Goal: Task Accomplishment & Management: Complete application form

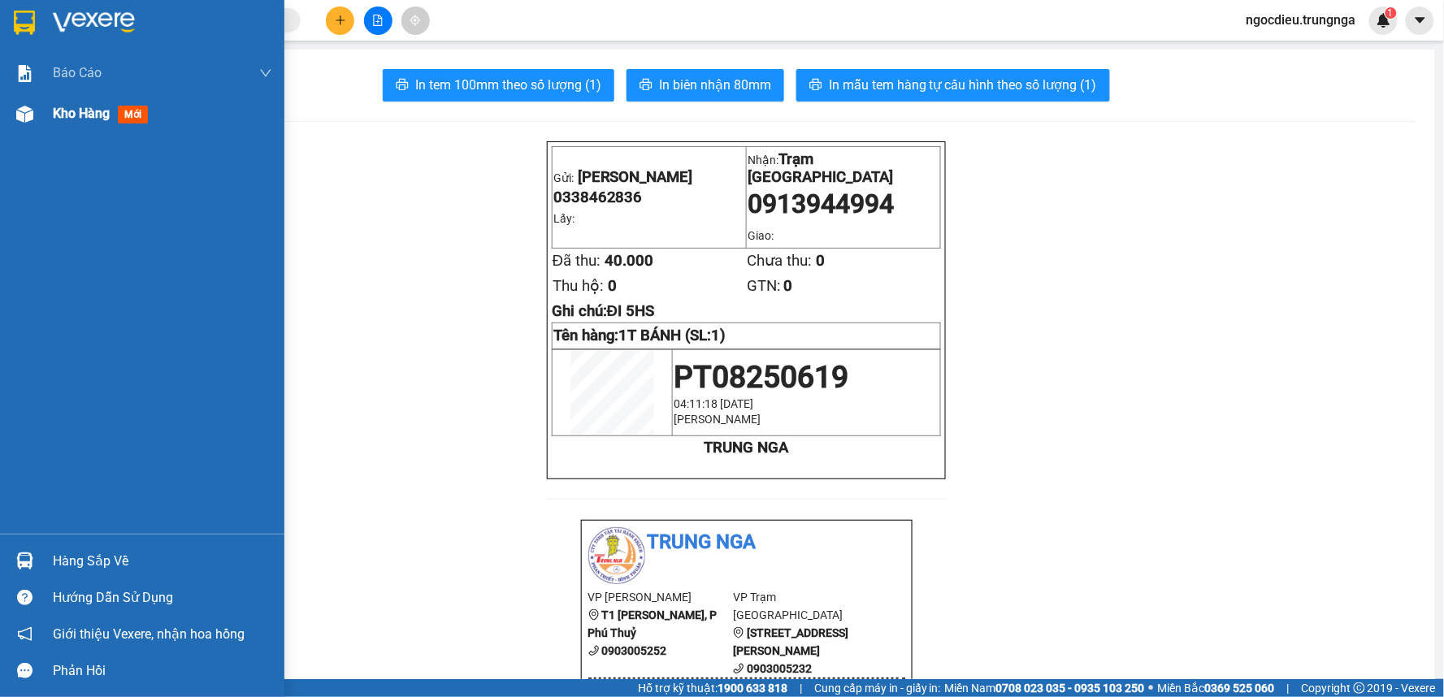
click at [77, 121] on span "Kho hàng" at bounding box center [81, 113] width 57 height 15
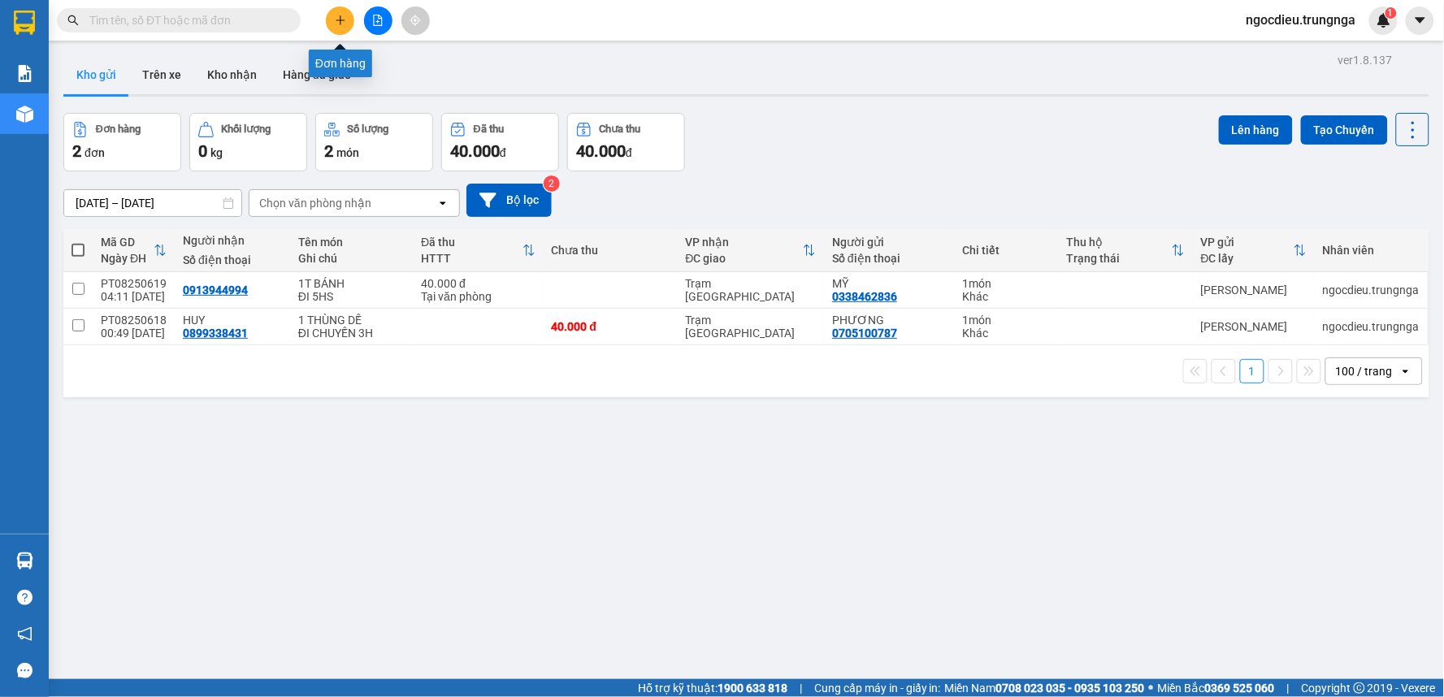
click at [345, 16] on icon "plus" at bounding box center [340, 20] width 11 height 11
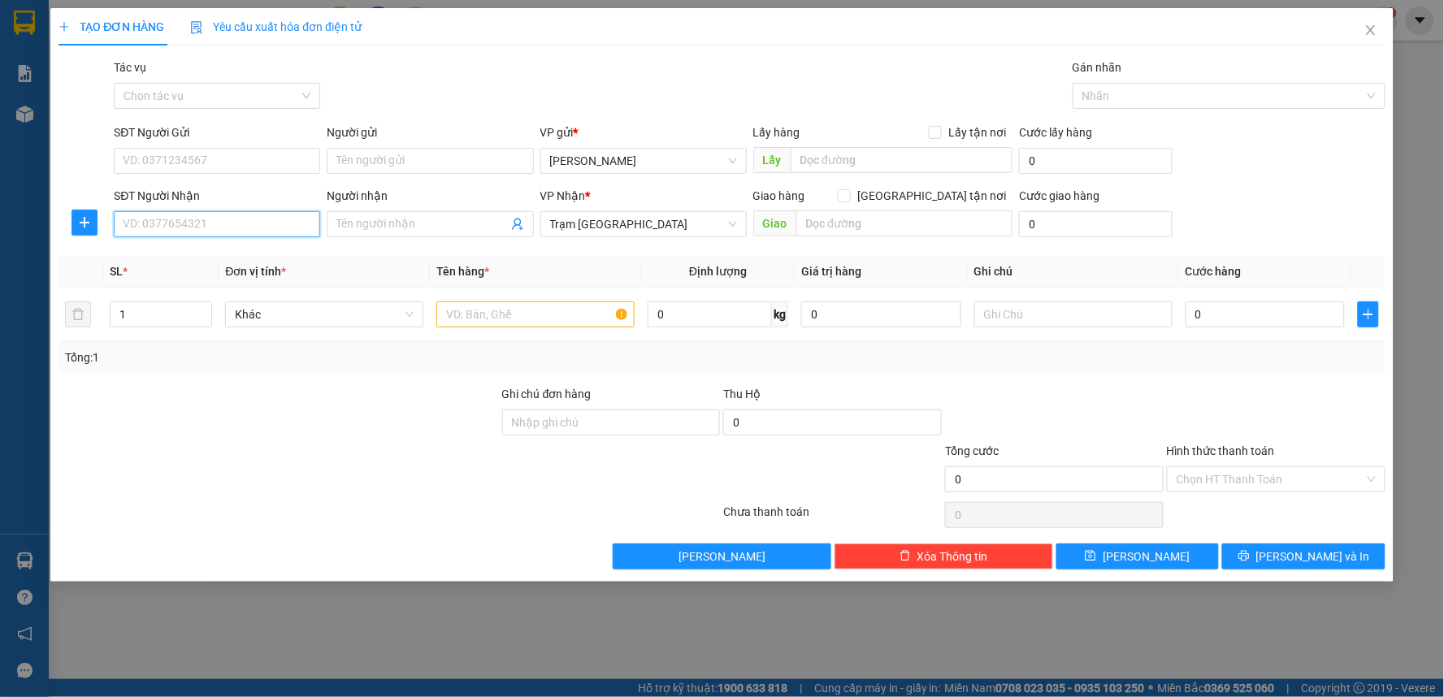
click at [142, 232] on input "SĐT Người Nhận" at bounding box center [217, 224] width 206 height 26
click at [168, 160] on input "SĐT Người Gửi" at bounding box center [217, 161] width 206 height 26
click at [124, 219] on input "SĐT Người Nhận" at bounding box center [217, 224] width 206 height 26
click at [351, 218] on input "Người nhận" at bounding box center [421, 224] width 171 height 18
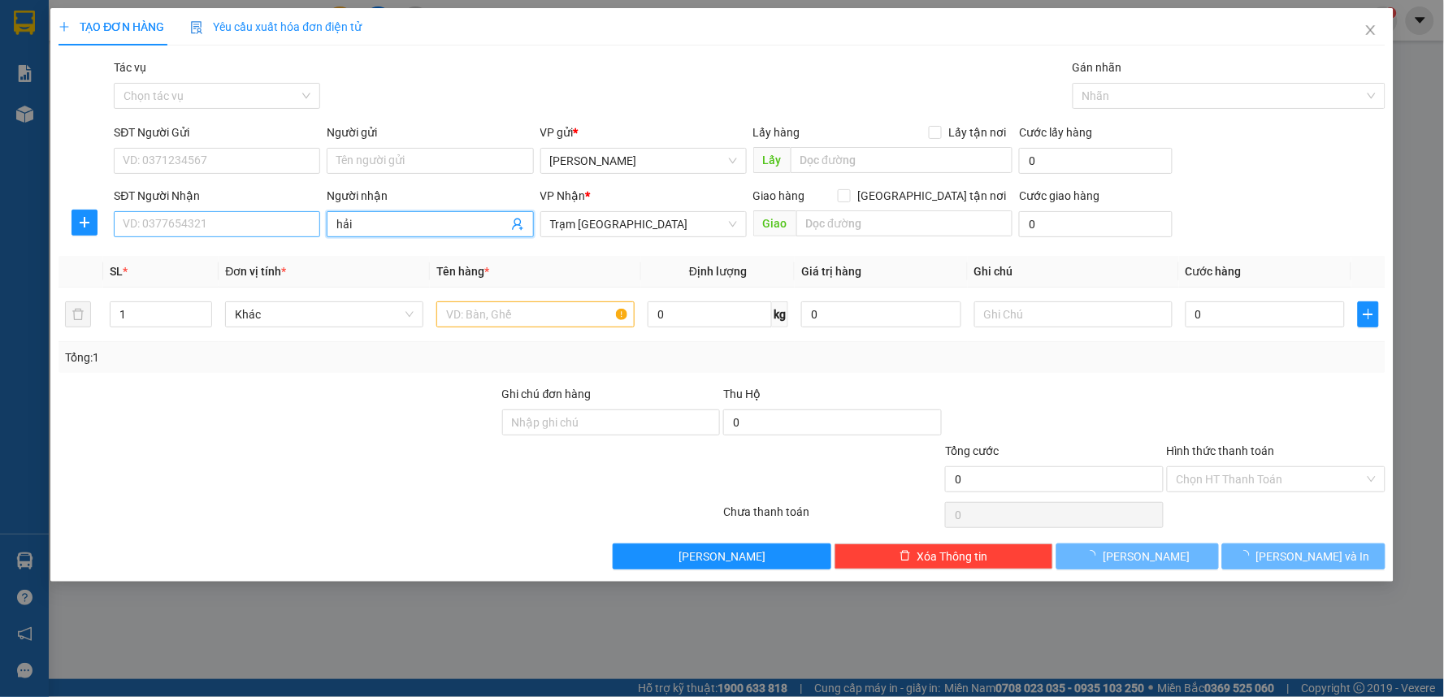
type input "hải"
click at [279, 215] on input "SĐT Người Nhận" at bounding box center [217, 224] width 206 height 26
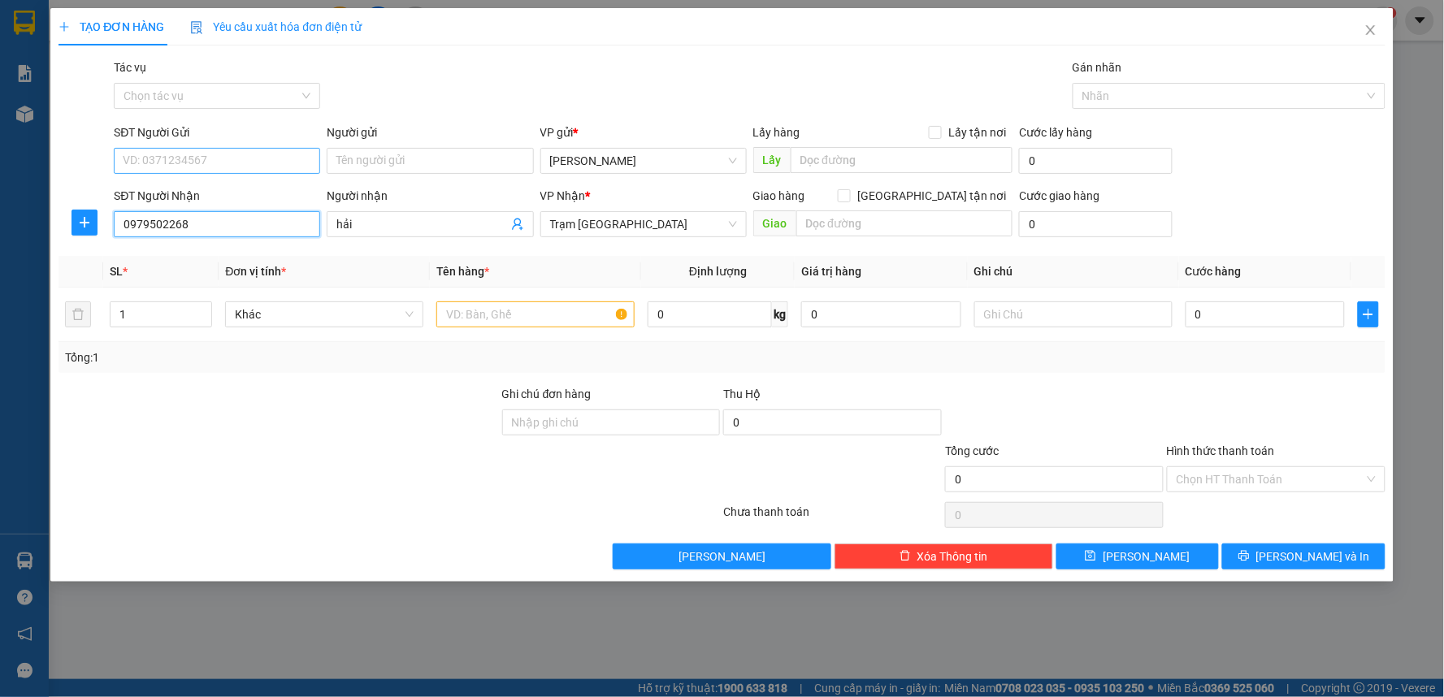
type input "0979502268"
click at [193, 154] on input "SĐT Người Gửi" at bounding box center [217, 161] width 206 height 26
click at [387, 226] on input "hải" at bounding box center [421, 224] width 171 height 18
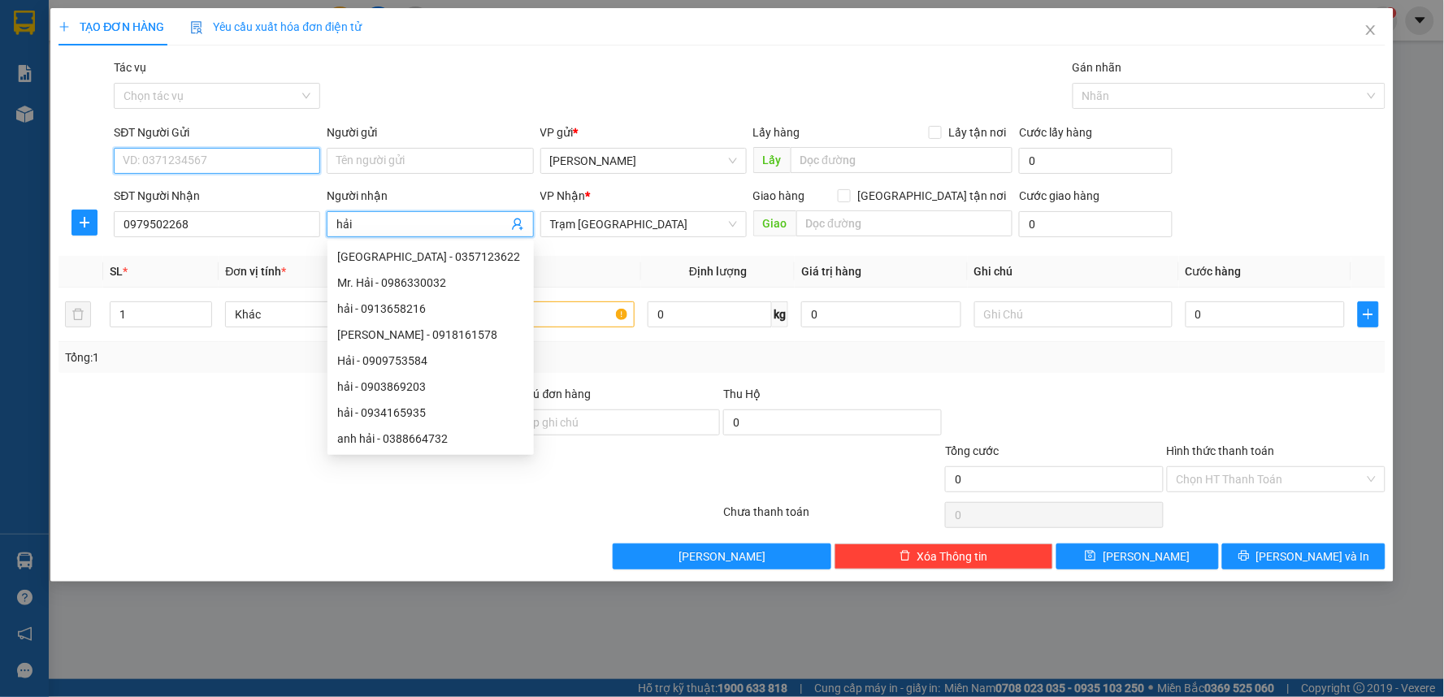
click at [205, 164] on input "SĐT Người Gửi" at bounding box center [217, 161] width 206 height 26
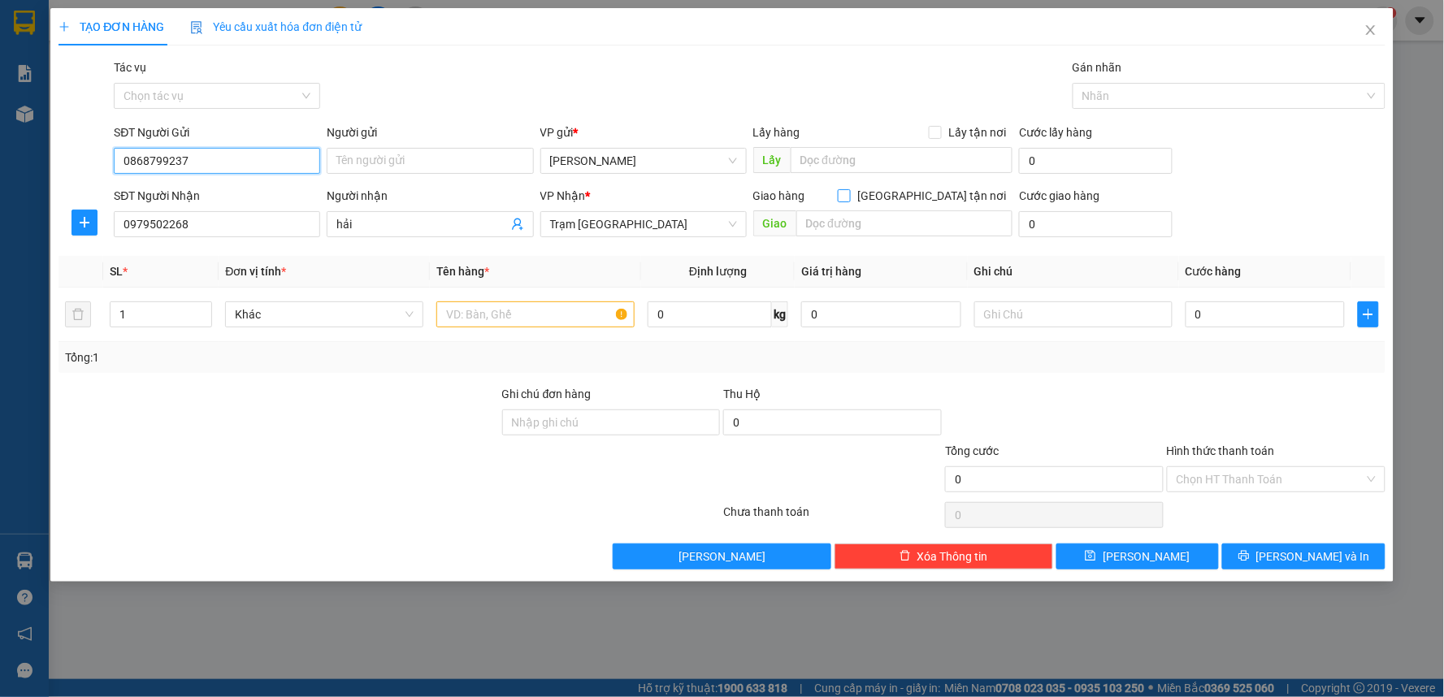
type input "0868799237"
click at [849, 198] on input "[GEOGRAPHIC_DATA] tận nơi" at bounding box center [843, 194] width 11 height 11
checkbox input "true"
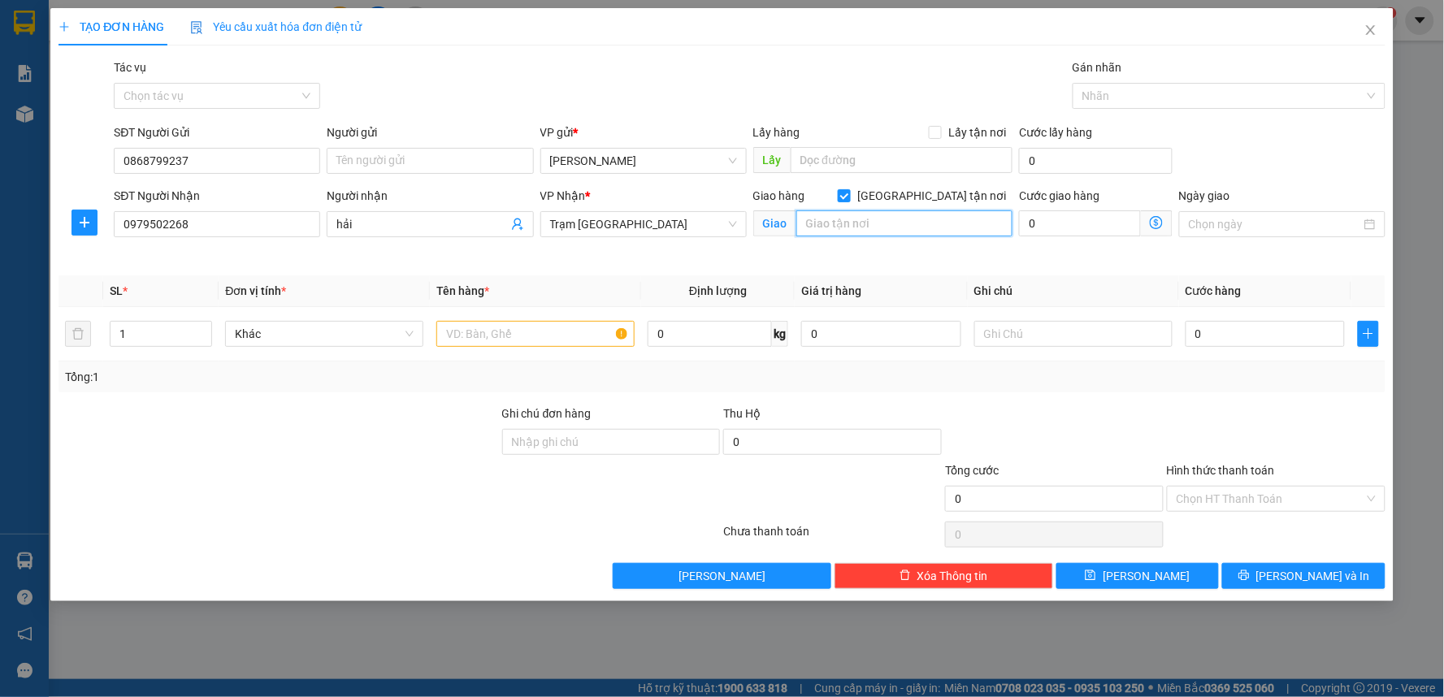
click at [884, 236] on input "text" at bounding box center [904, 223] width 217 height 26
type input "b"
type input "BV [GEOGRAPHIC_DATA]- QUẬN 5"
click at [1050, 224] on input "0" at bounding box center [1080, 223] width 122 height 26
type input "5"
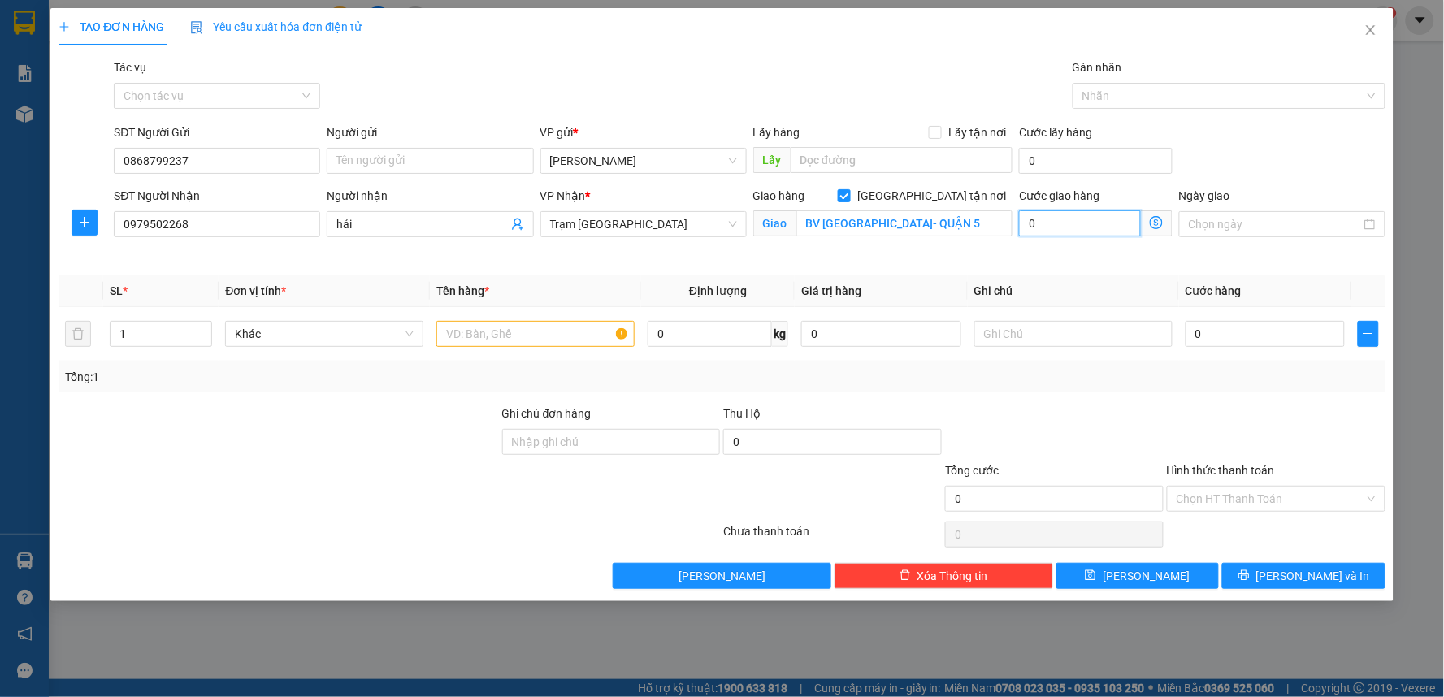
type input "5"
type input "50"
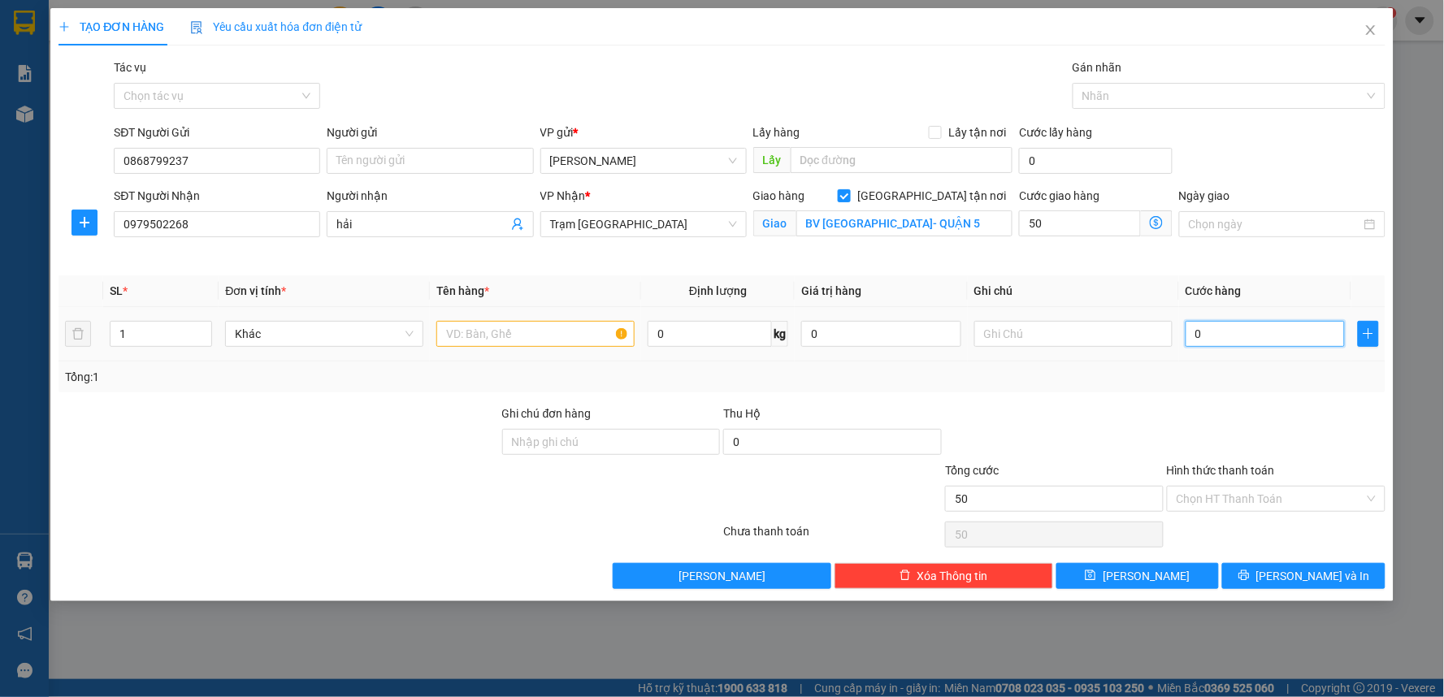
type input "50.000"
click at [1232, 328] on input "0" at bounding box center [1265, 334] width 160 height 26
type input "5"
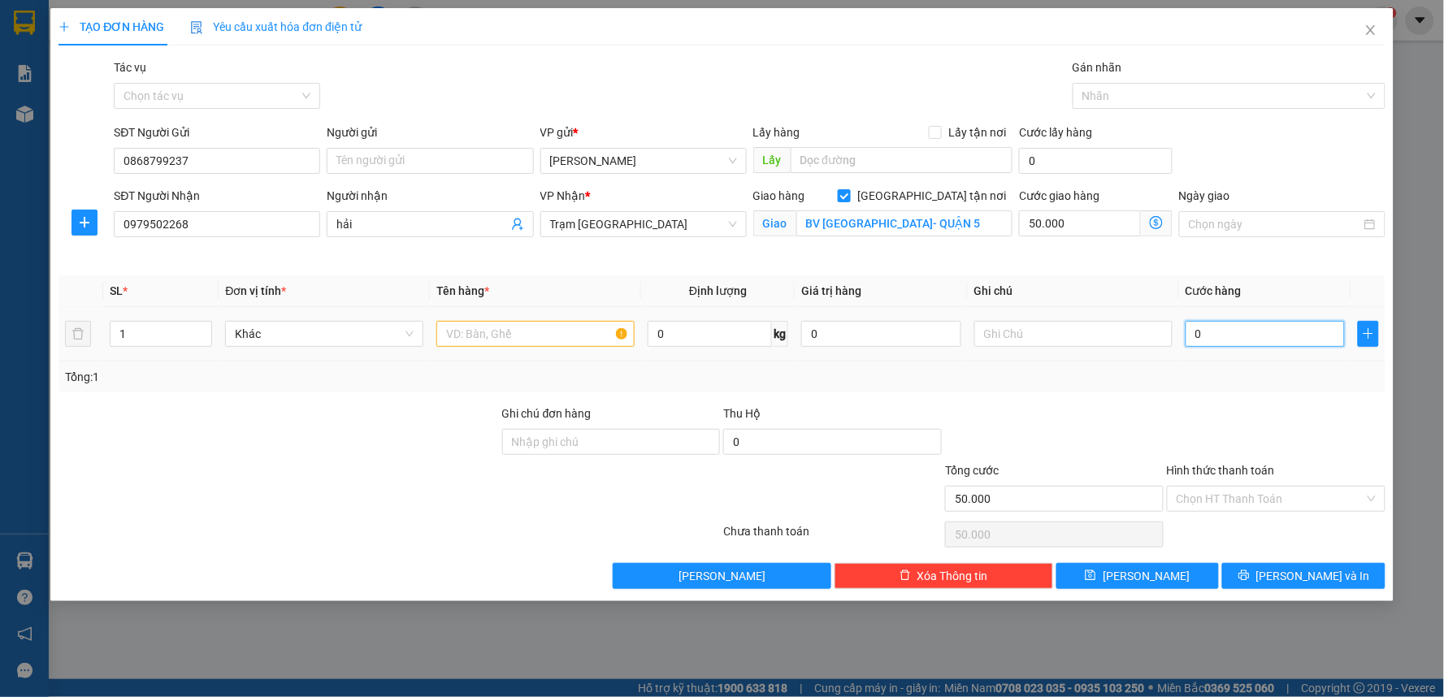
type input "50.005"
type input "50"
type input "50.050"
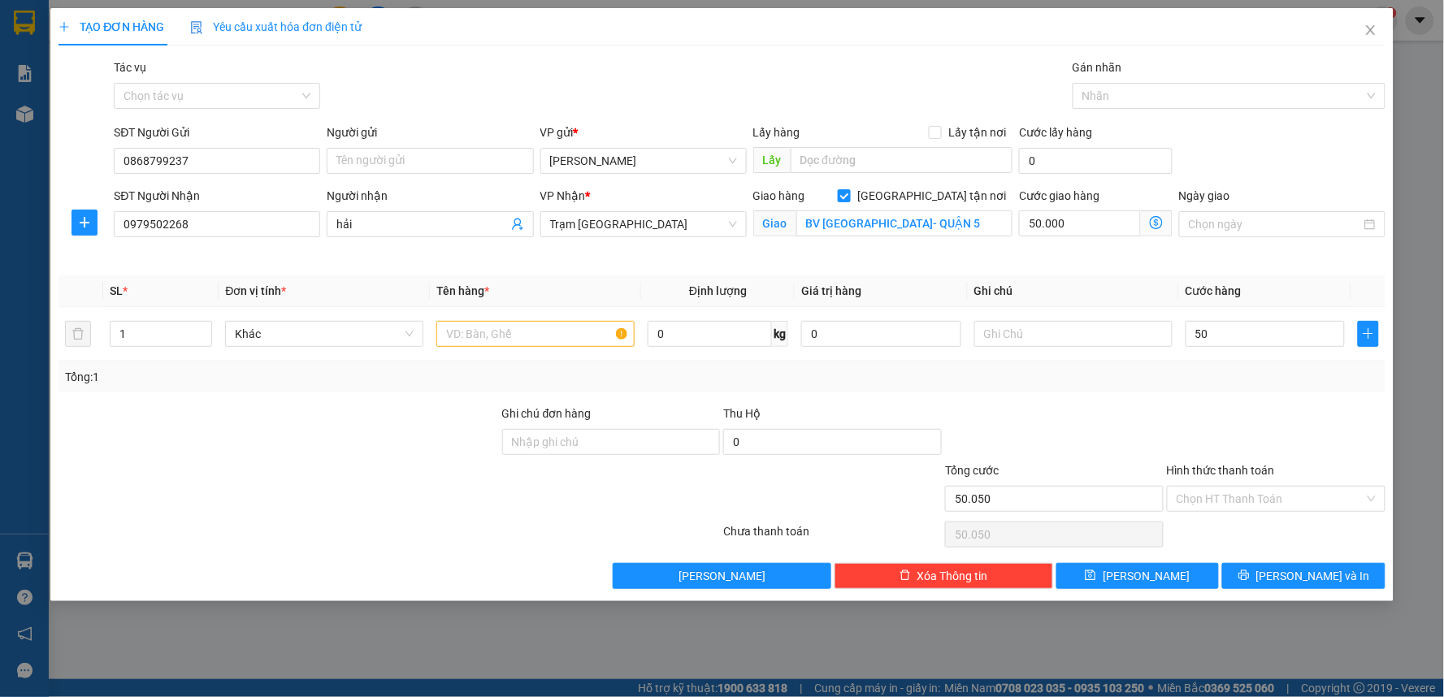
type input "50.000"
type input "100.000"
click at [1245, 432] on div at bounding box center [1276, 433] width 222 height 57
click at [1003, 331] on input "text" at bounding box center [1073, 334] width 198 height 26
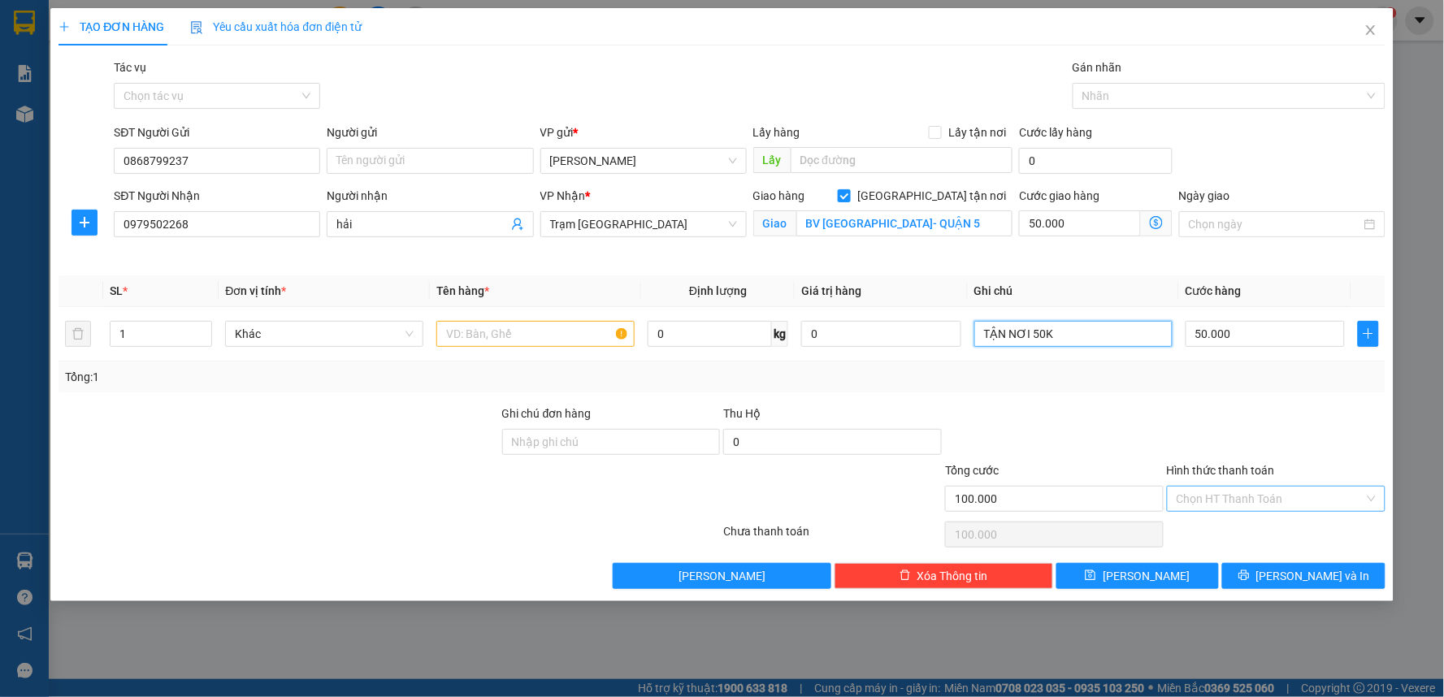
type input "TẬN NƠI 50K"
click at [1232, 494] on input "Hình thức thanh toán" at bounding box center [1270, 499] width 188 height 24
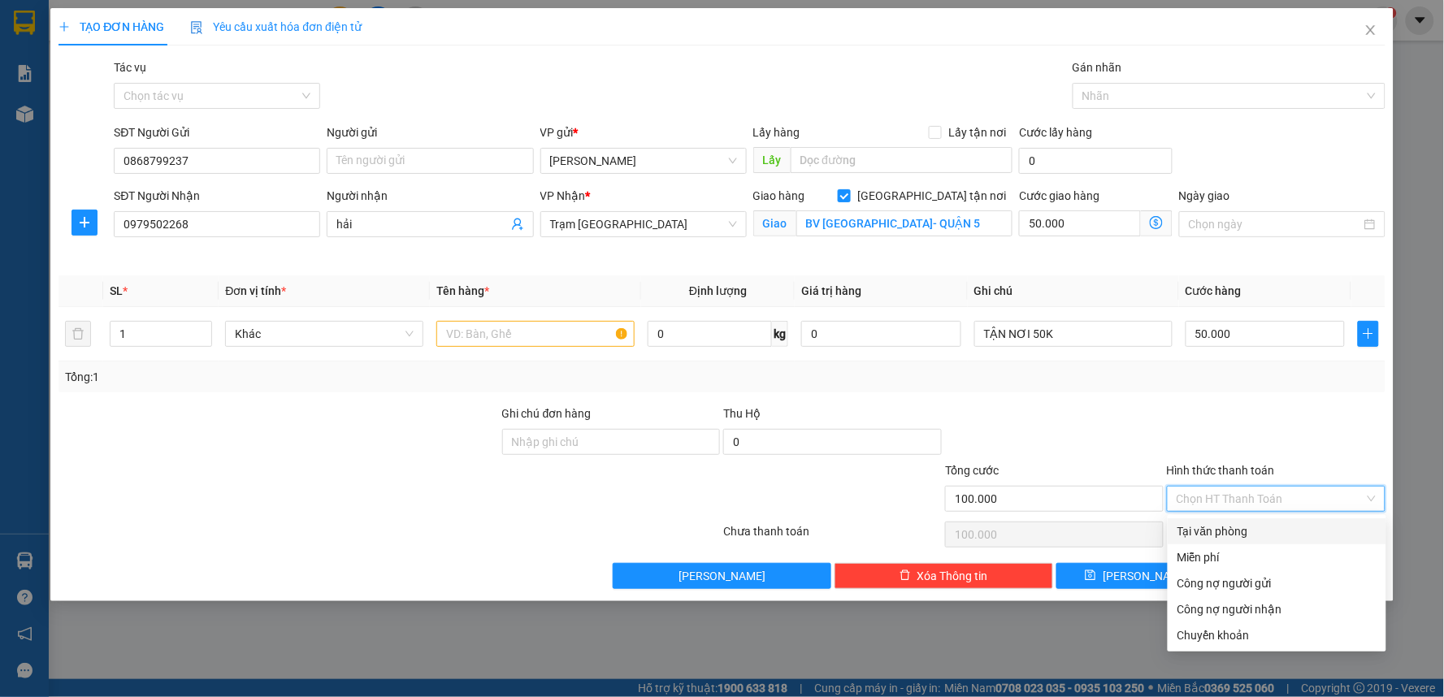
click at [1222, 525] on div "Tại văn phòng" at bounding box center [1276, 531] width 199 height 18
type input "0"
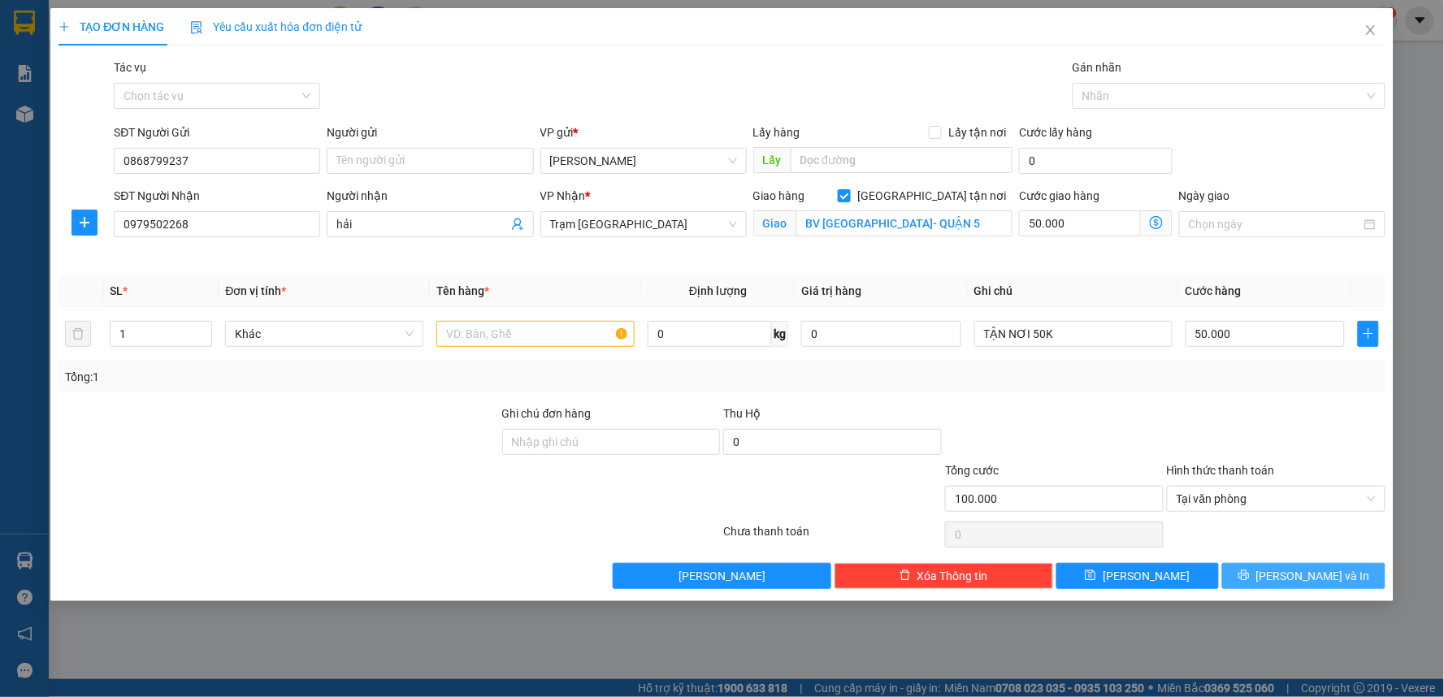
click at [1261, 578] on button "[PERSON_NAME] và In" at bounding box center [1303, 576] width 163 height 26
click at [501, 335] on input "text" at bounding box center [535, 334] width 198 height 26
type input "1TX YẾN"
click at [1308, 578] on span "[PERSON_NAME] và In" at bounding box center [1313, 576] width 114 height 18
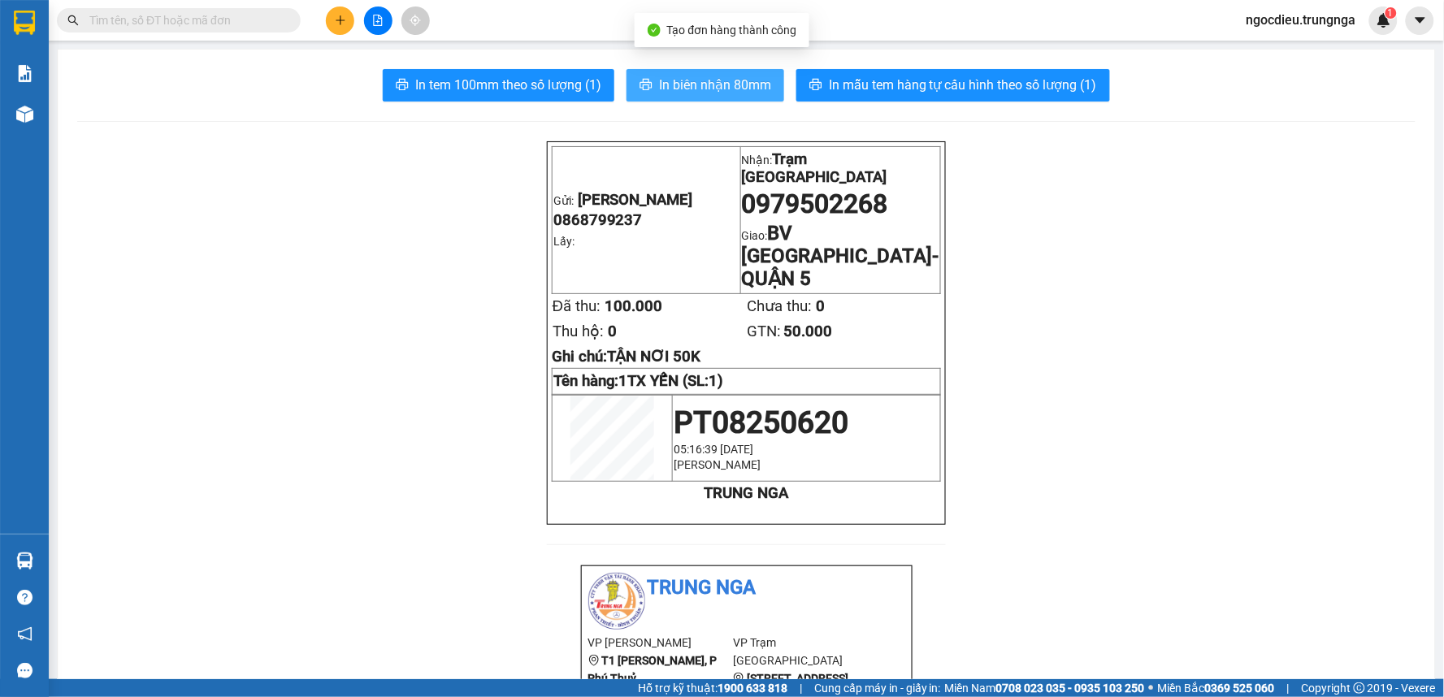
click at [691, 90] on span "In biên nhận 80mm" at bounding box center [715, 85] width 112 height 20
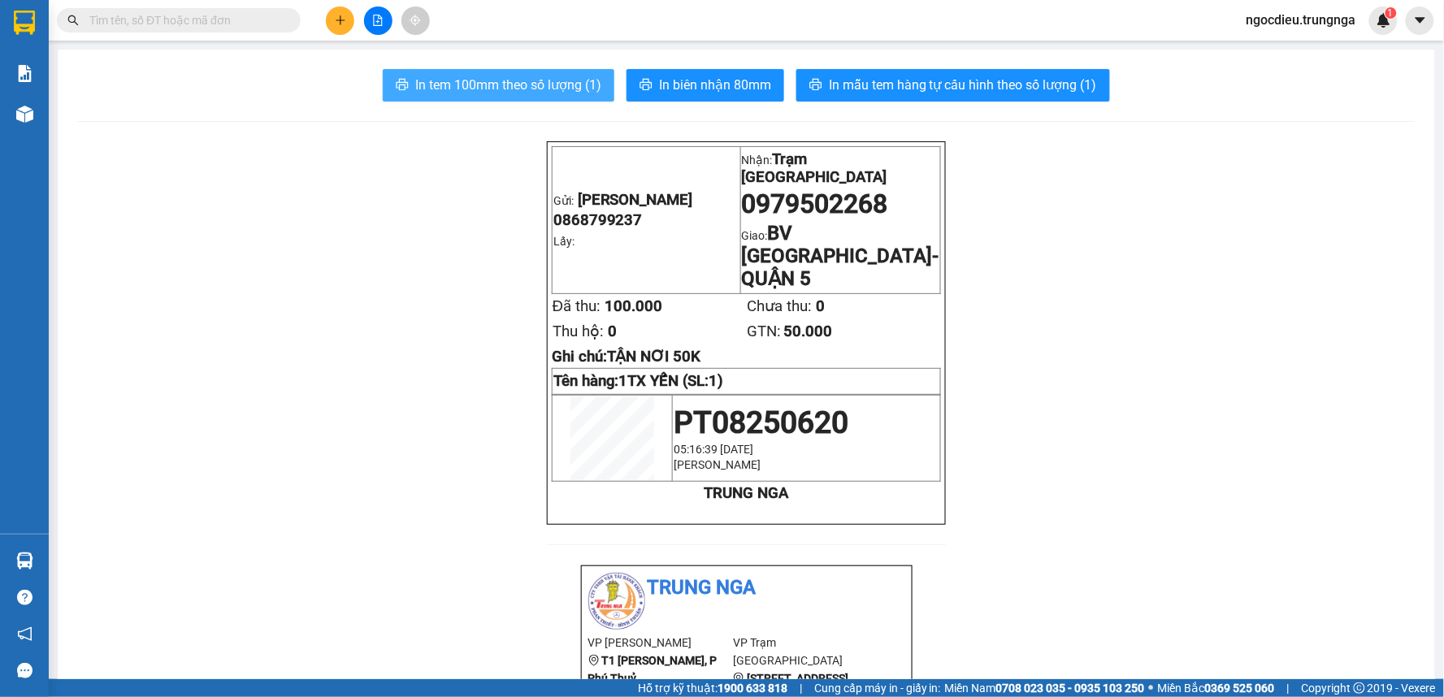
click at [484, 76] on span "In tem 100mm theo số lượng (1)" at bounding box center [508, 85] width 186 height 20
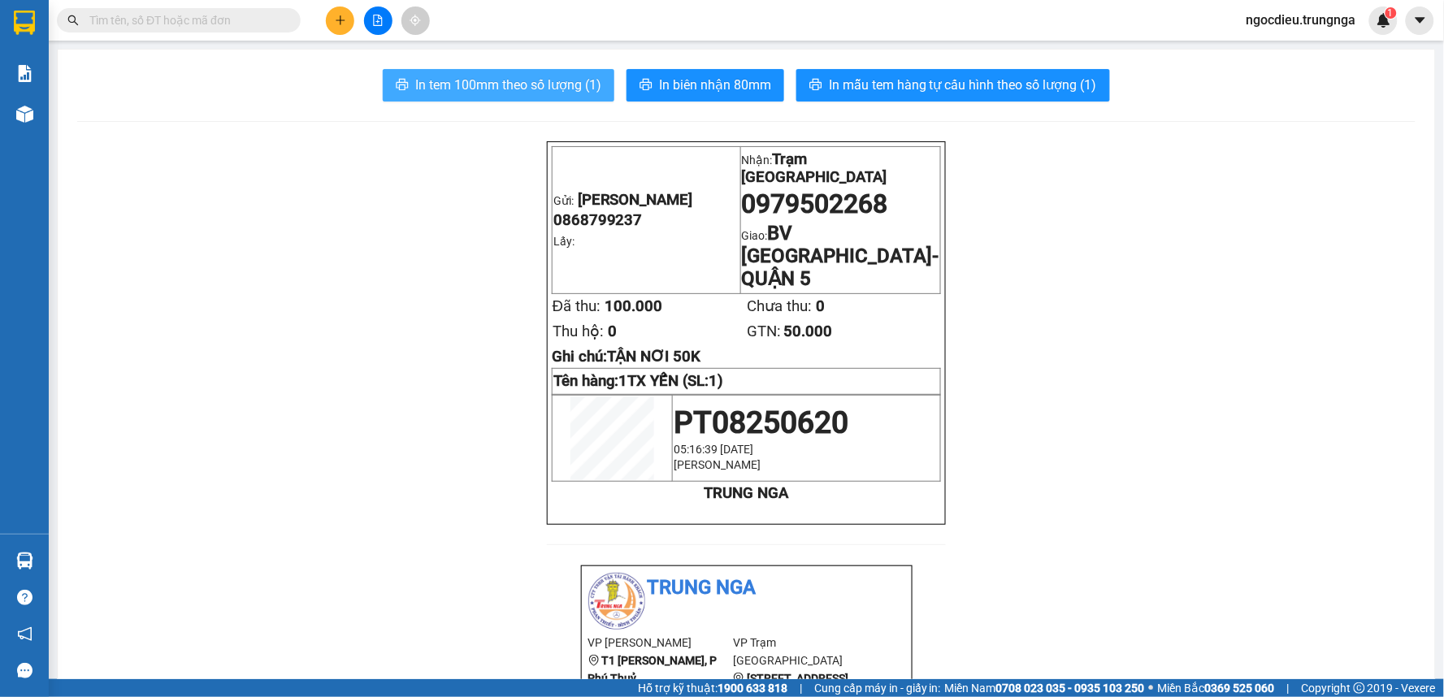
click at [484, 76] on span "In tem 100mm theo số lượng (1)" at bounding box center [508, 85] width 186 height 20
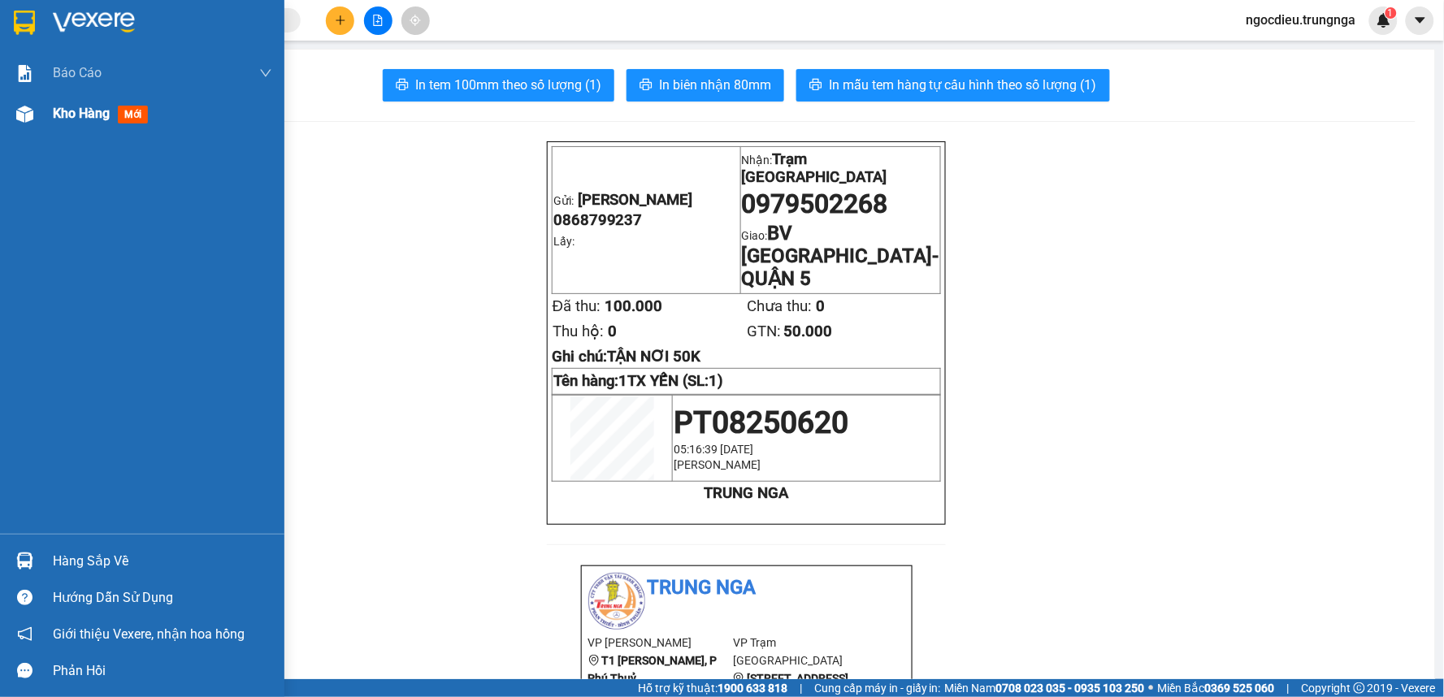
click at [58, 110] on span "Kho hàng" at bounding box center [81, 113] width 57 height 15
